Goal: Task Accomplishment & Management: Use online tool/utility

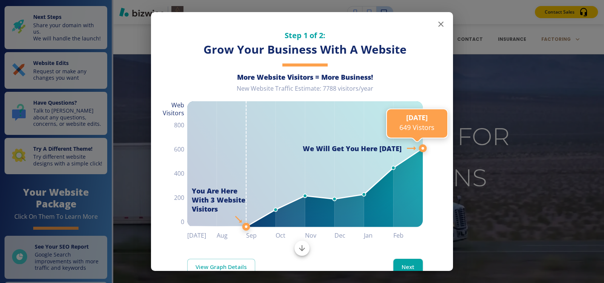
click at [436, 25] on icon "button" at bounding box center [440, 24] width 9 height 9
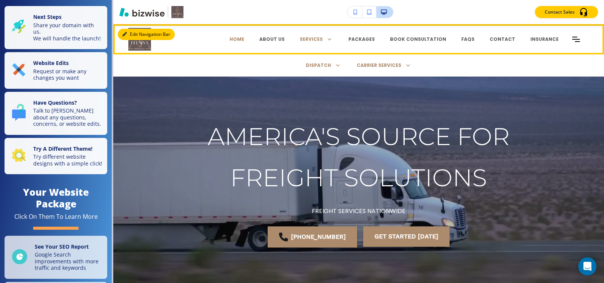
click at [132, 34] on button "Edit Navigation Bar" at bounding box center [146, 34] width 57 height 11
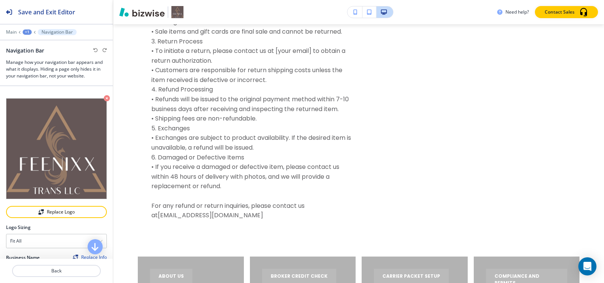
scroll to position [5520, 0]
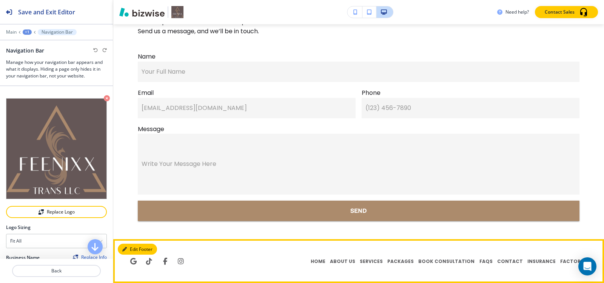
click at [122, 246] on button "Edit Footer" at bounding box center [137, 248] width 39 height 11
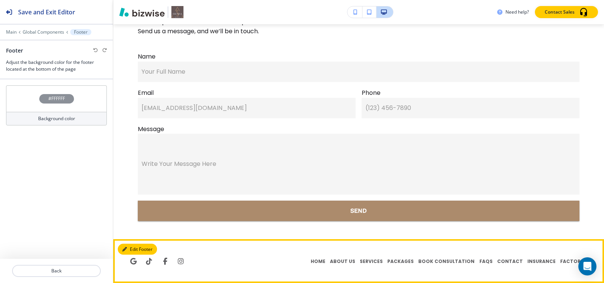
click at [128, 246] on button "Edit Footer" at bounding box center [137, 248] width 39 height 11
click at [132, 263] on span "Open google page for business" at bounding box center [133, 261] width 7 height 7
click at [133, 261] on span "Open google page for business" at bounding box center [133, 261] width 7 height 7
